Goal: Transaction & Acquisition: Purchase product/service

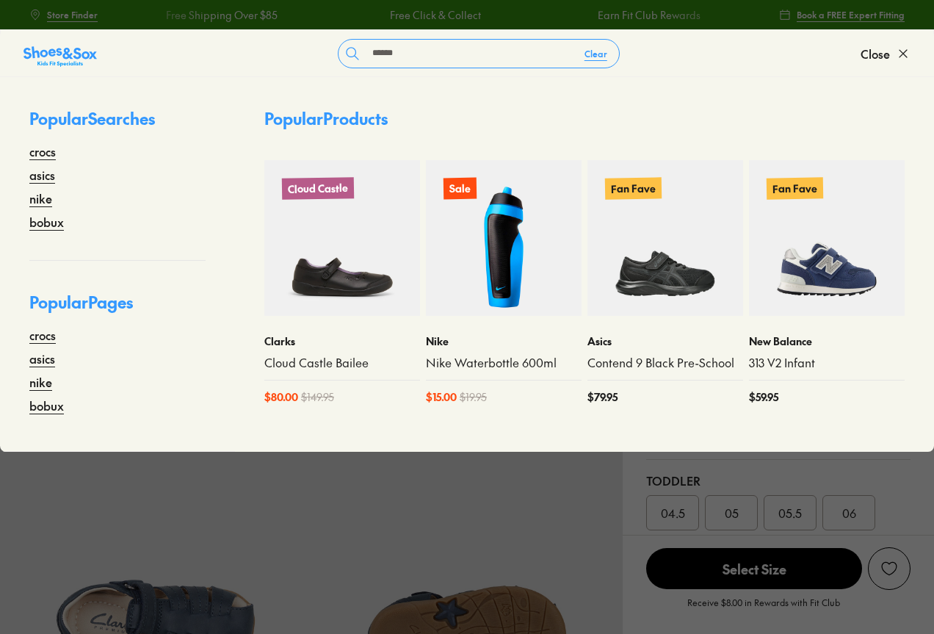
type input "******"
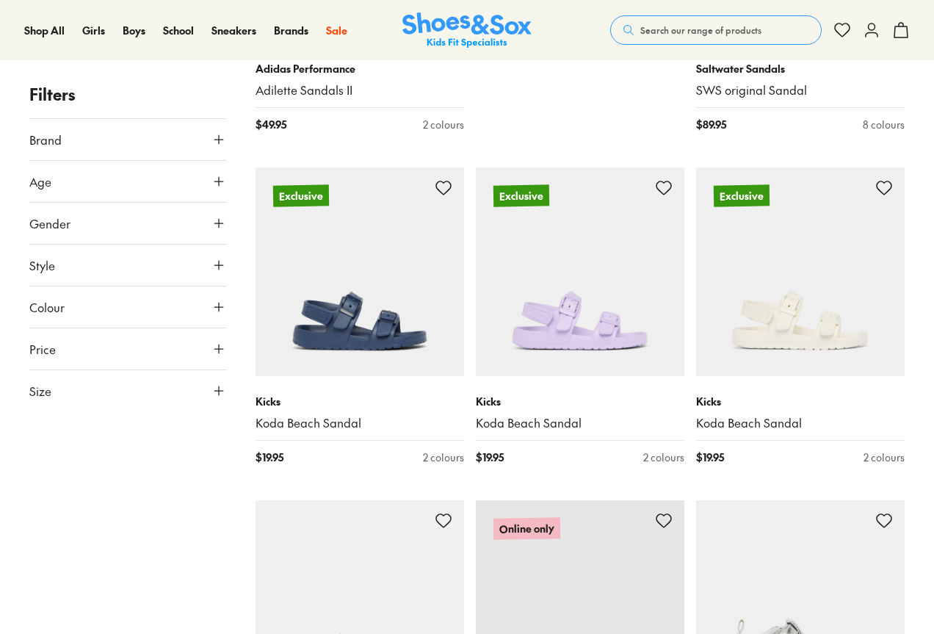
scroll to position [1102, 0]
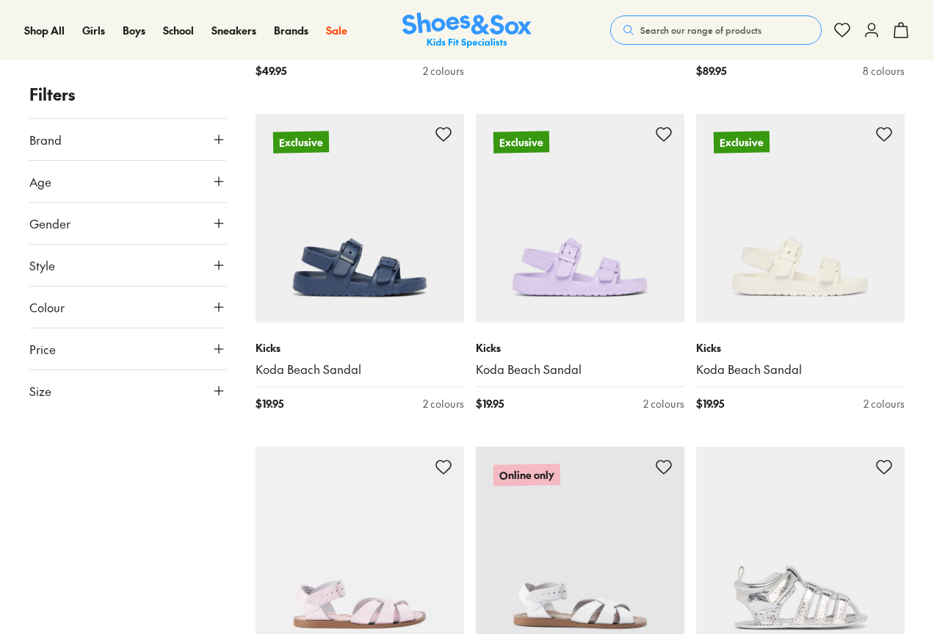
click at [663, 23] on button "Search our range of products" at bounding box center [716, 29] width 212 height 29
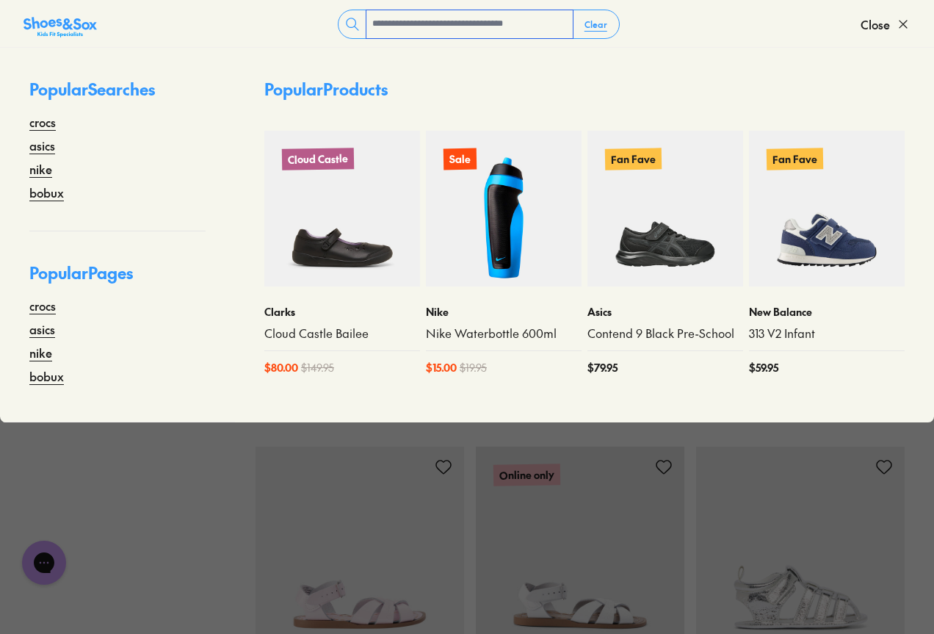
scroll to position [0, 0]
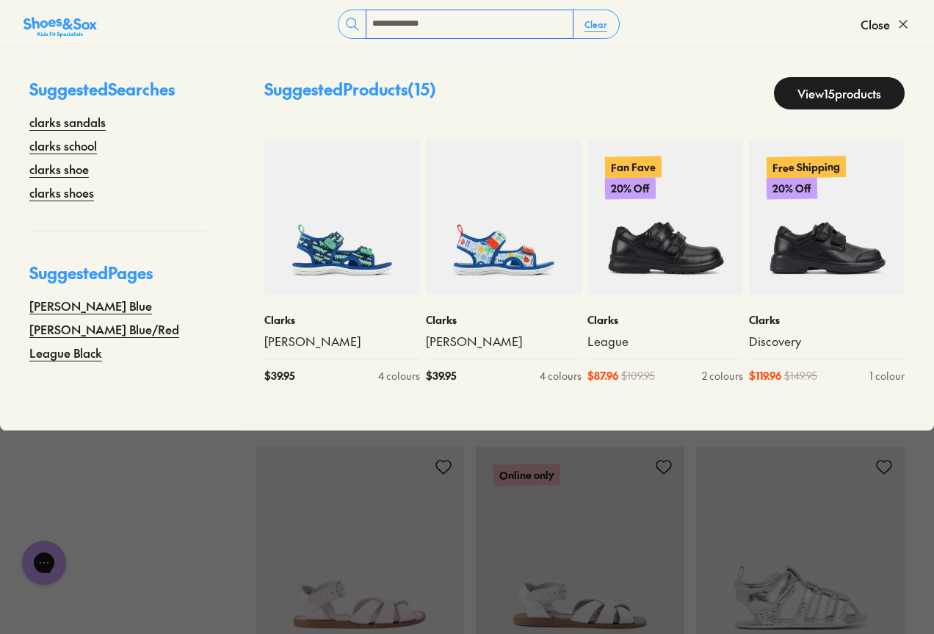
type input "**********"
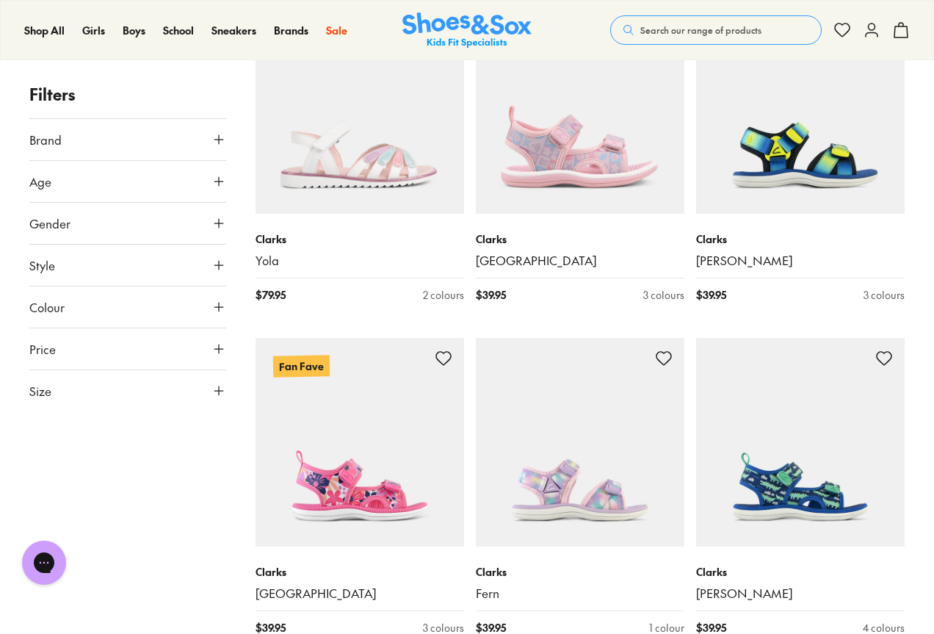
scroll to position [3746, 0]
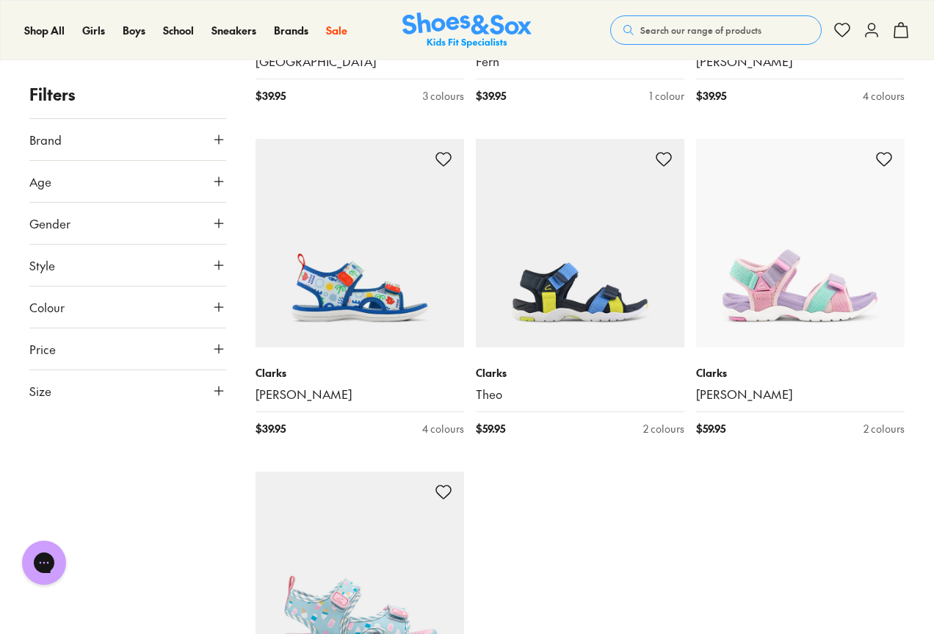
scroll to position [4187, 0]
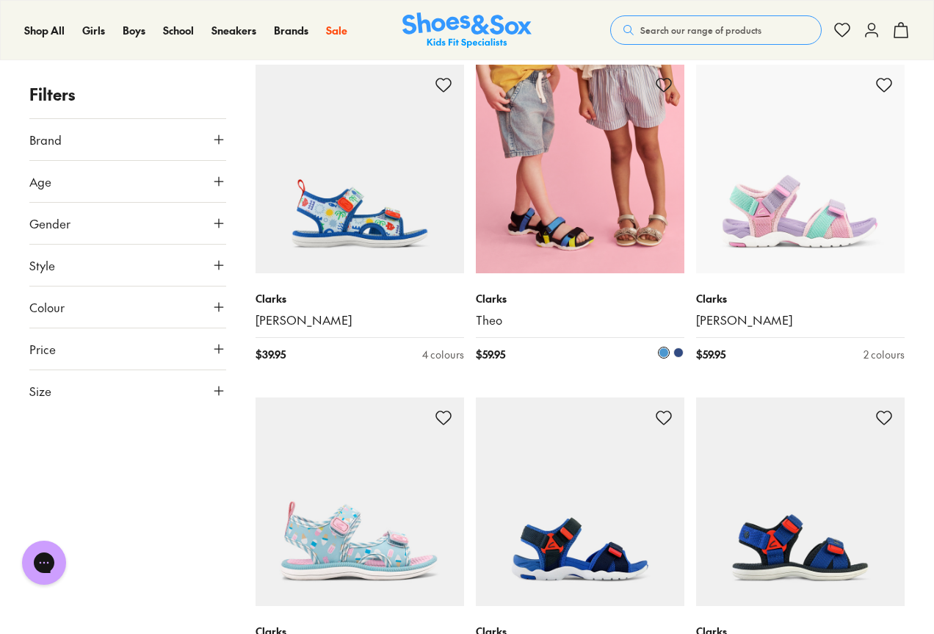
click at [572, 182] on img at bounding box center [580, 169] width 209 height 209
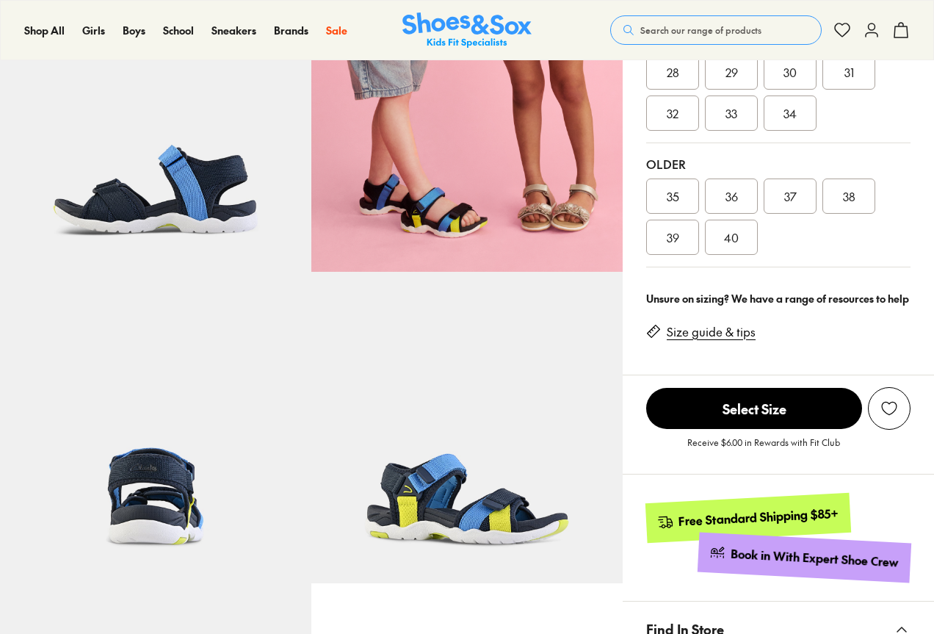
scroll to position [808, 0]
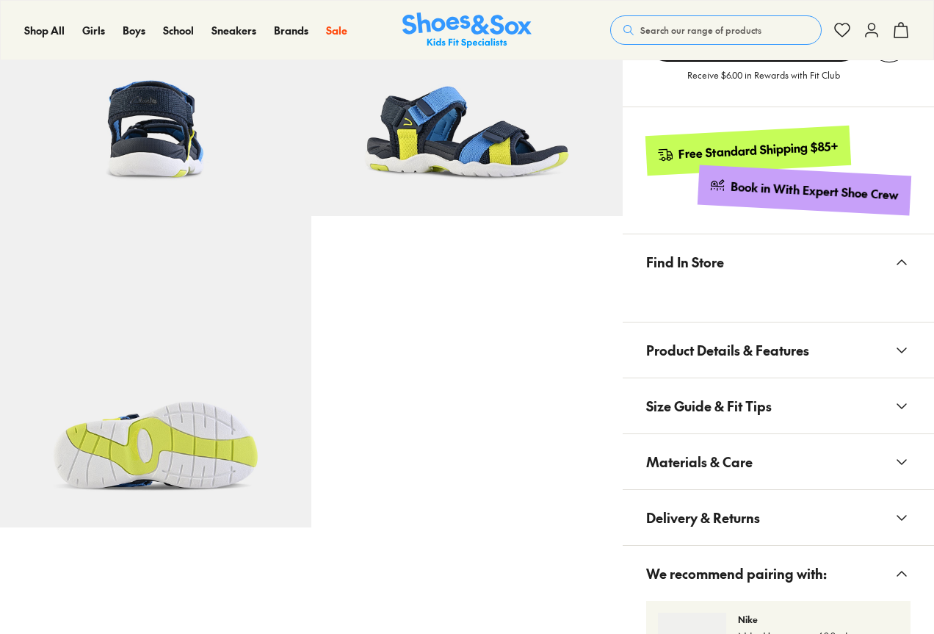
click at [720, 452] on span "Materials & Care" at bounding box center [699, 461] width 107 height 43
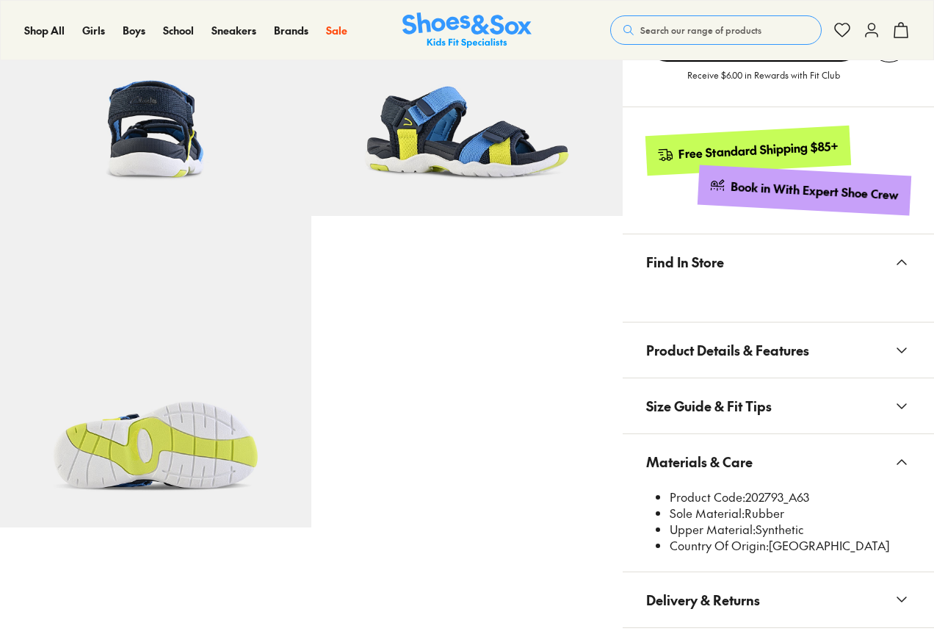
select select "*"
